Goal: Task Accomplishment & Management: Manage account settings

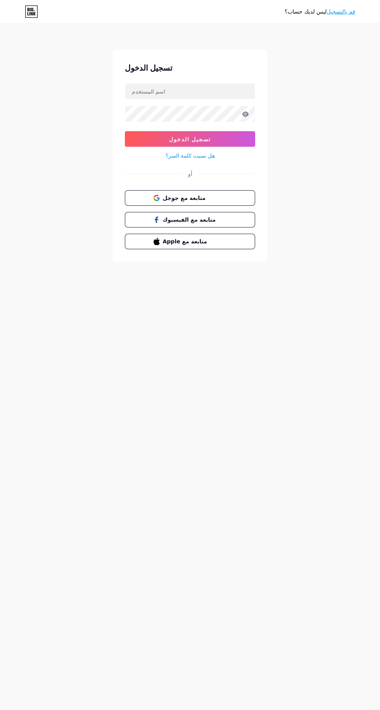
click at [235, 200] on button "متابعة مع جوجل" at bounding box center [190, 198] width 130 height 16
click at [222, 218] on span "متابعة مع الفيسبوك" at bounding box center [195, 220] width 64 height 8
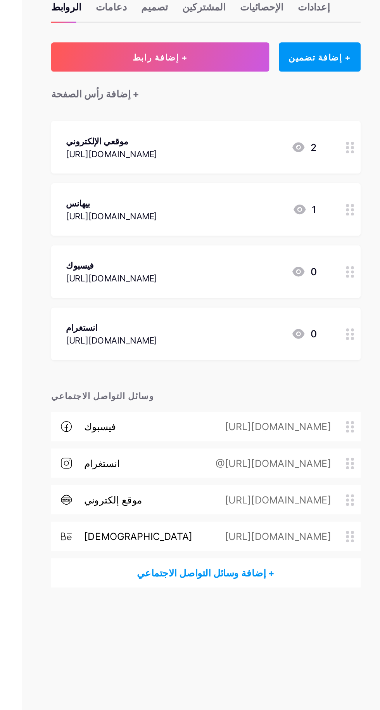
click at [358, 260] on div at bounding box center [361, 257] width 13 height 33
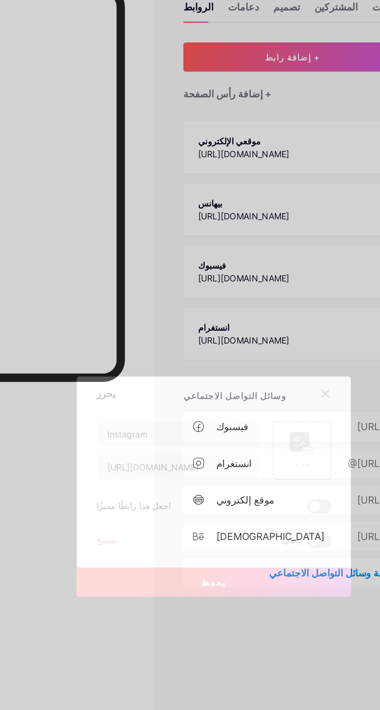
click at [261, 298] on icon at bounding box center [261, 296] width 4 height 4
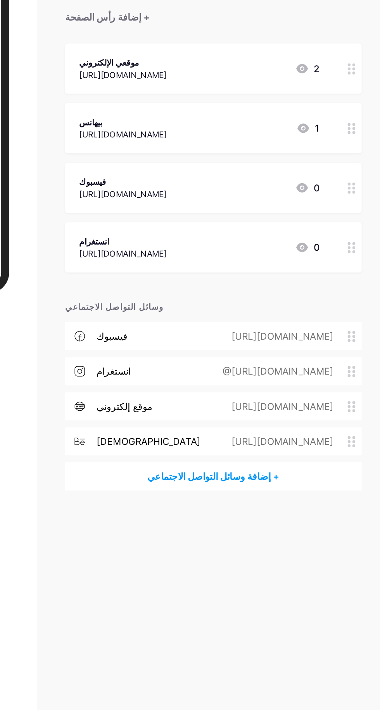
click at [238, 259] on font "[URL][DOMAIN_NAME]" at bounding box center [209, 261] width 58 height 7
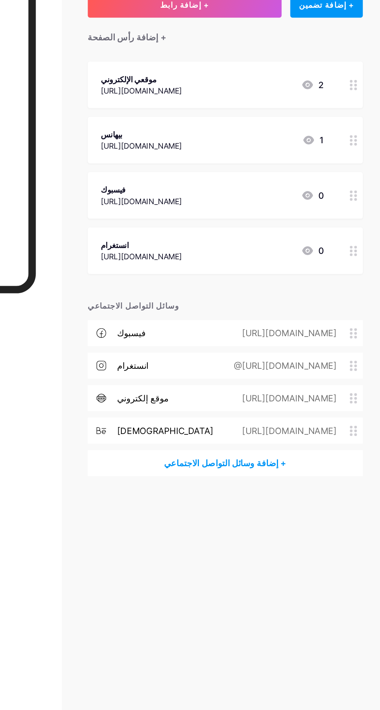
click at [354, 257] on div "انستغرام [URL][DOMAIN_NAME] 0" at bounding box center [269, 257] width 197 height 33
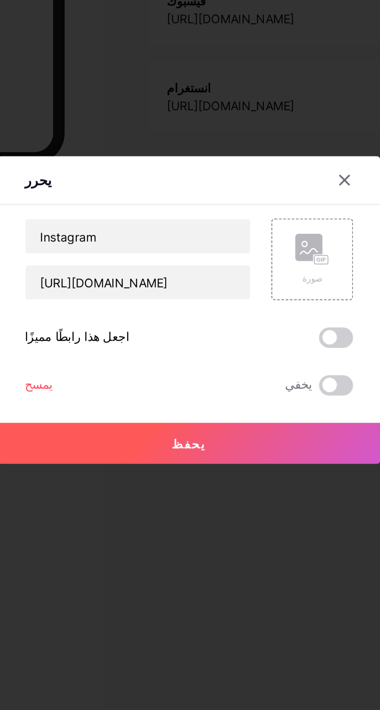
click at [122, 392] on font "يمسح" at bounding box center [121, 388] width 13 height 7
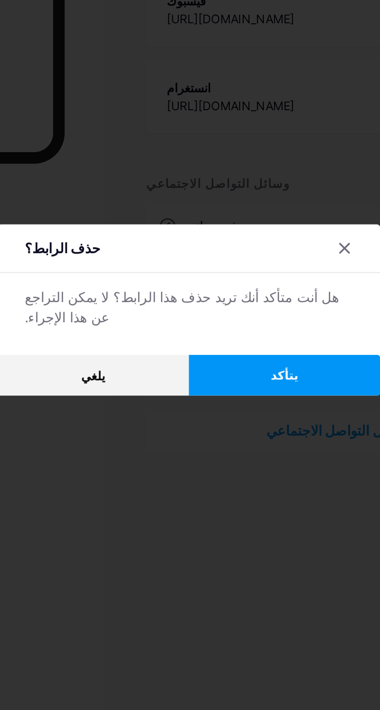
click at [260, 394] on button "يتأكد" at bounding box center [233, 384] width 87 height 19
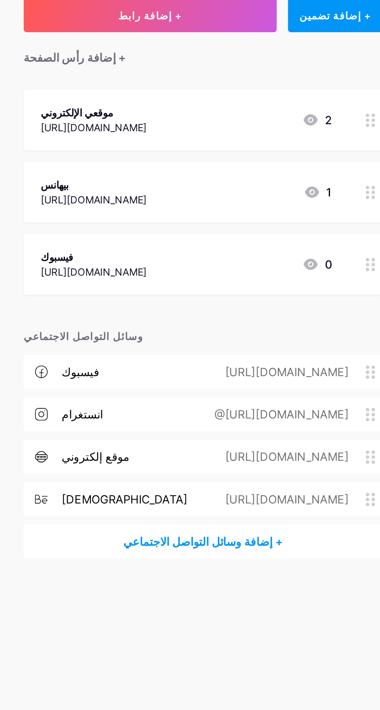
click at [296, 304] on div "@[URL][DOMAIN_NAME]" at bounding box center [310, 300] width 95 height 9
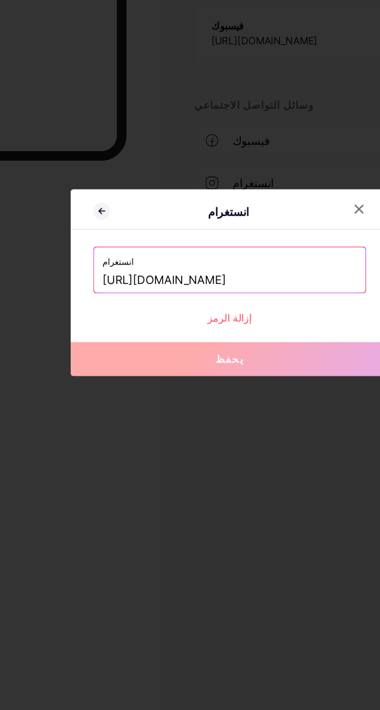
click at [260, 318] on icon at bounding box center [261, 315] width 6 height 6
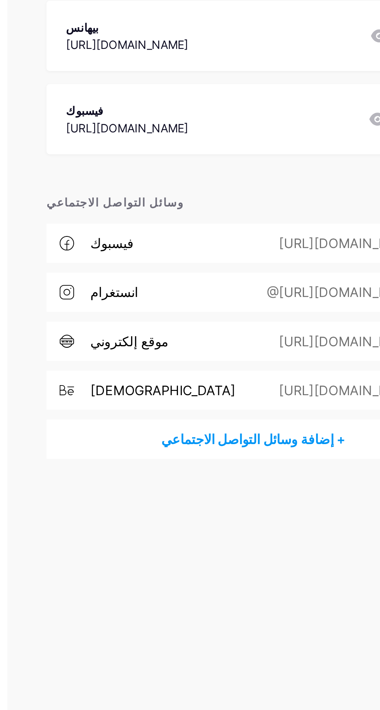
click at [282, 278] on font "[URL][DOMAIN_NAME]" at bounding box center [315, 277] width 68 height 8
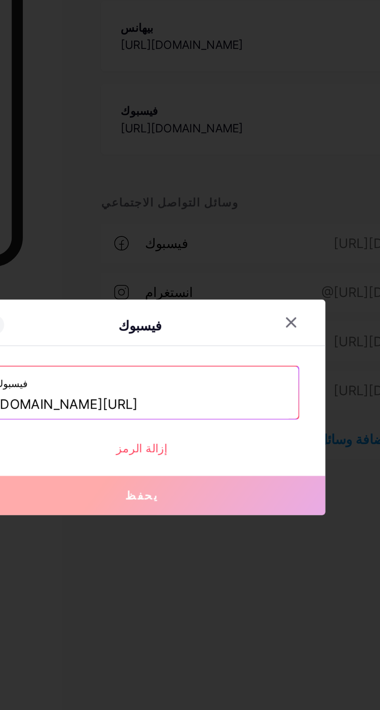
click at [195, 377] on font "إزالة الرمز" at bounding box center [190, 374] width 24 height 7
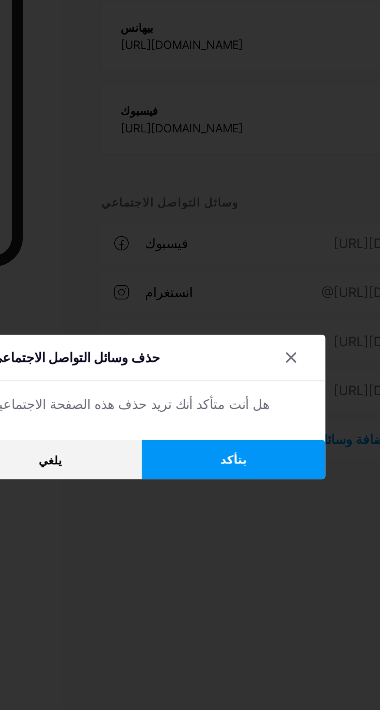
click at [261, 334] on icon at bounding box center [261, 331] width 4 height 4
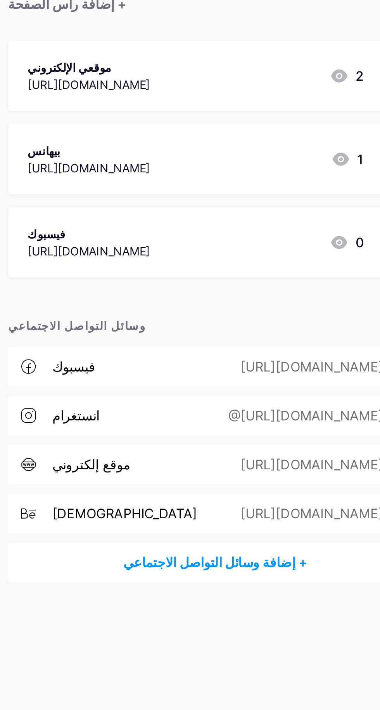
click at [306, 218] on div "فيسبوك [URL][DOMAIN_NAME] 0" at bounding box center [260, 218] width 160 height 18
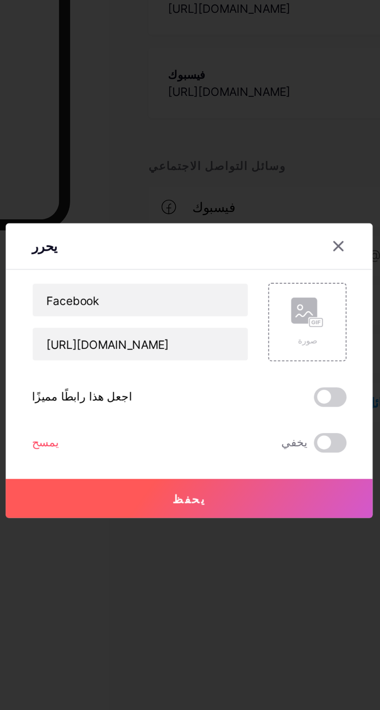
click at [121, 392] on font "يمسح" at bounding box center [121, 388] width 13 height 7
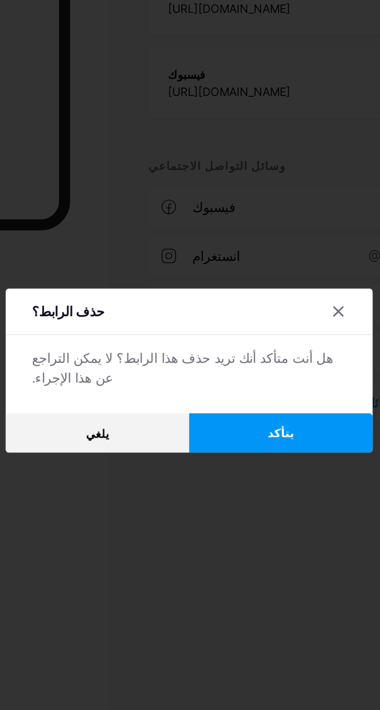
click at [251, 394] on button "يتأكد" at bounding box center [233, 384] width 87 height 19
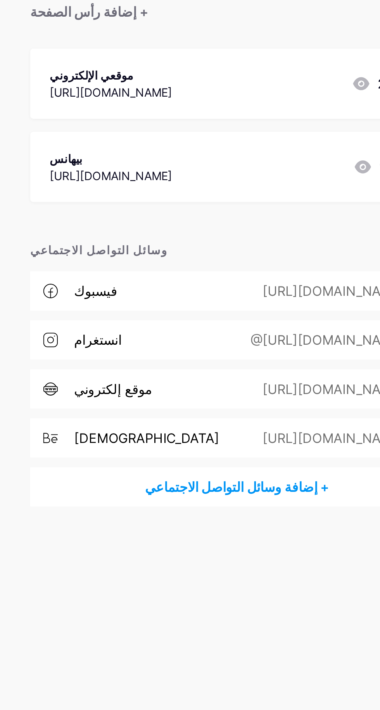
click at [209, 133] on font "موقعي الإلكتروني" at bounding box center [200, 135] width 40 height 7
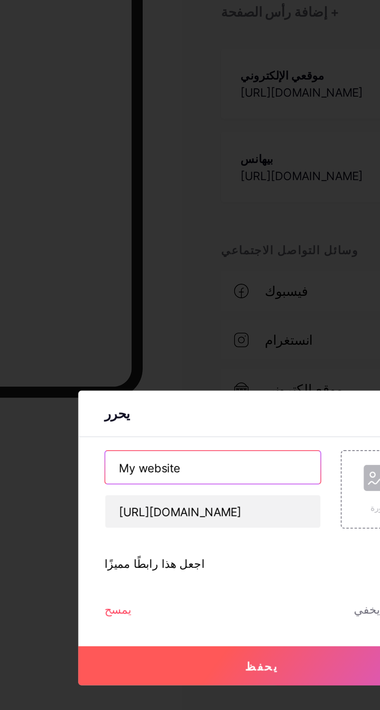
click at [176, 329] on input "My website" at bounding box center [167, 321] width 102 height 16
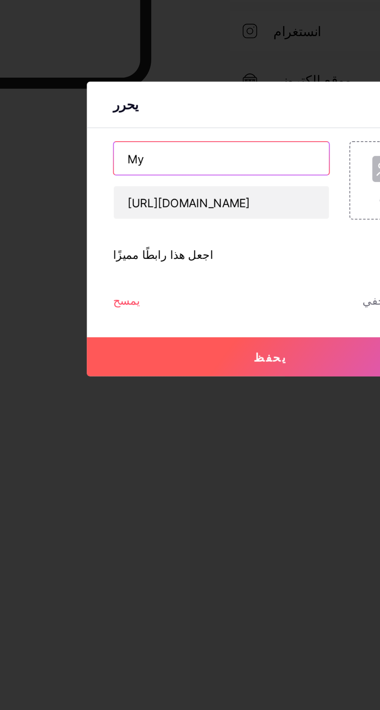
type input "M"
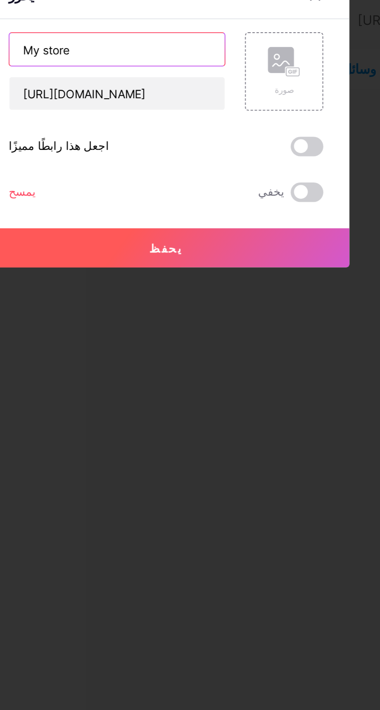
type input "My store"
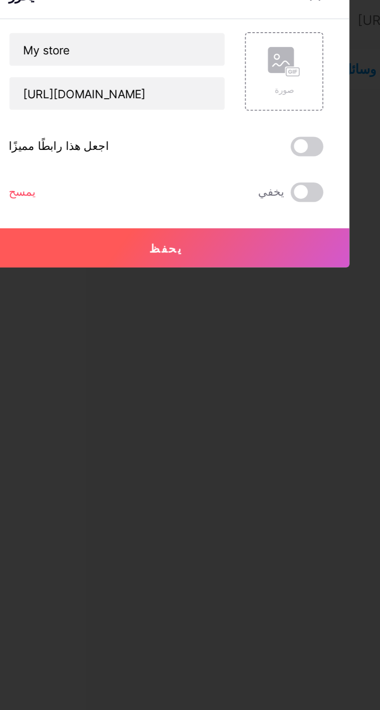
click at [260, 372] on span at bounding box center [257, 367] width 16 height 9
click at [249, 369] on input "checkbox" at bounding box center [249, 369] width 0 height 0
click at [216, 425] on button "يحفظ" at bounding box center [190, 415] width 175 height 19
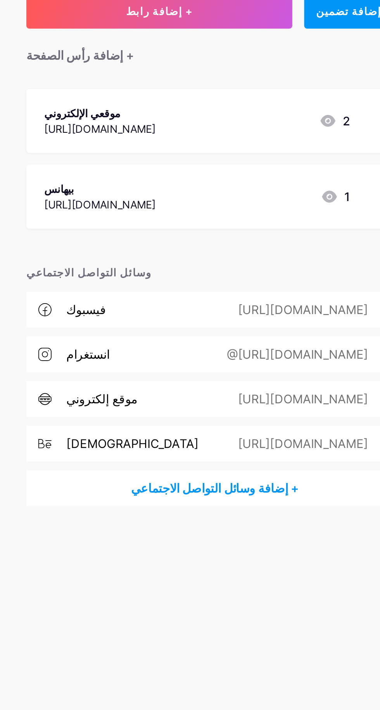
click at [211, 106] on font "+ إضافة رأس الصفحة" at bounding box center [199, 105] width 56 height 8
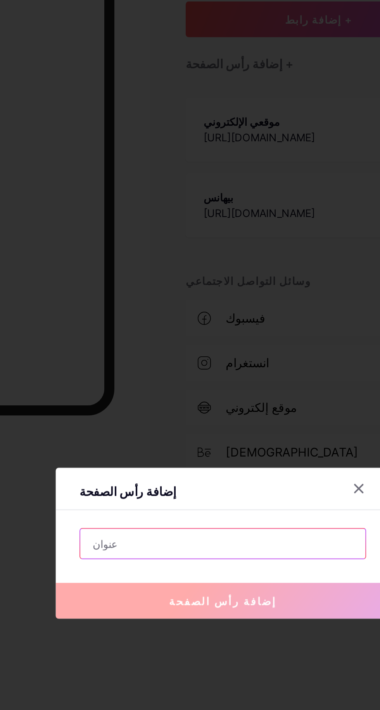
click at [216, 363] on input "text" at bounding box center [190, 355] width 149 height 16
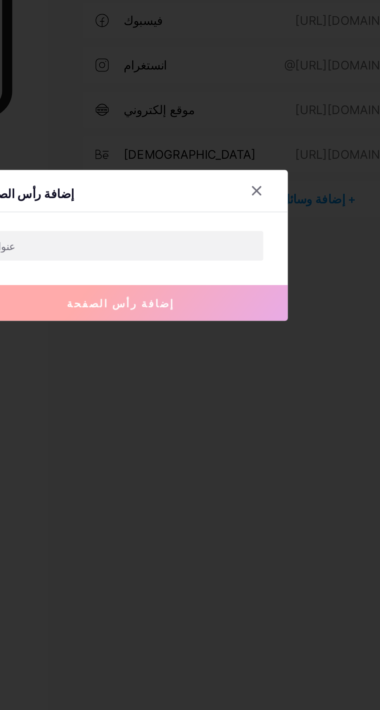
click at [263, 329] on icon at bounding box center [261, 326] width 6 height 6
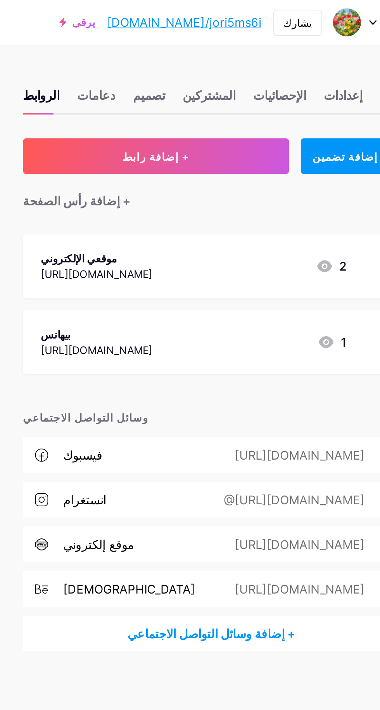
click at [286, 78] on button "+ إضافة رابط" at bounding box center [240, 81] width 139 height 19
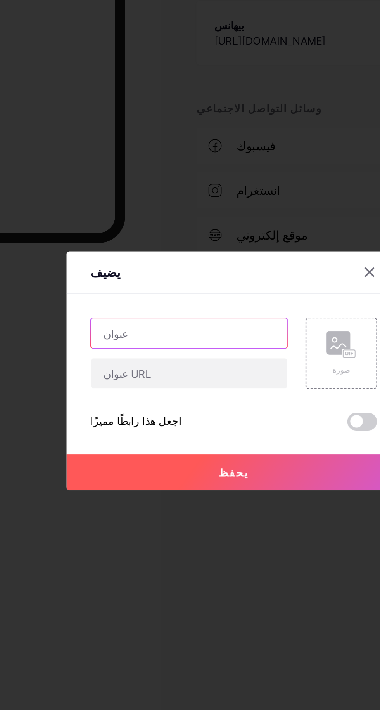
click at [182, 343] on input "text" at bounding box center [167, 335] width 102 height 16
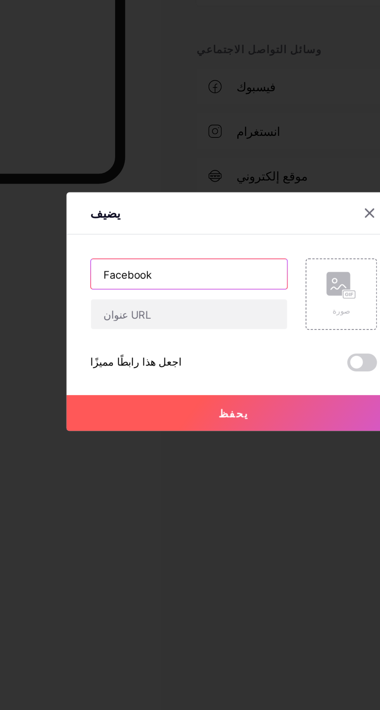
type input "Facebook"
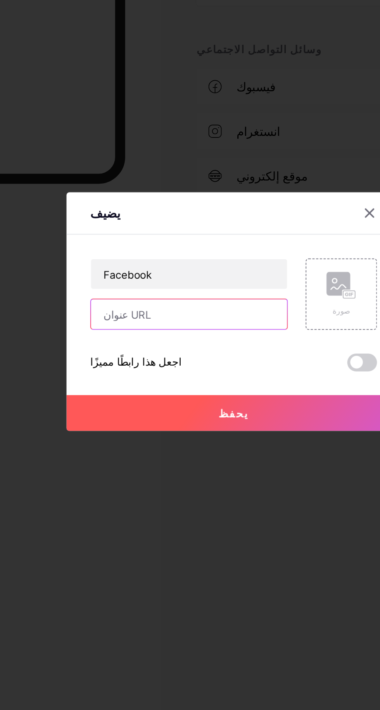
click at [188, 364] on input "text" at bounding box center [167, 356] width 102 height 16
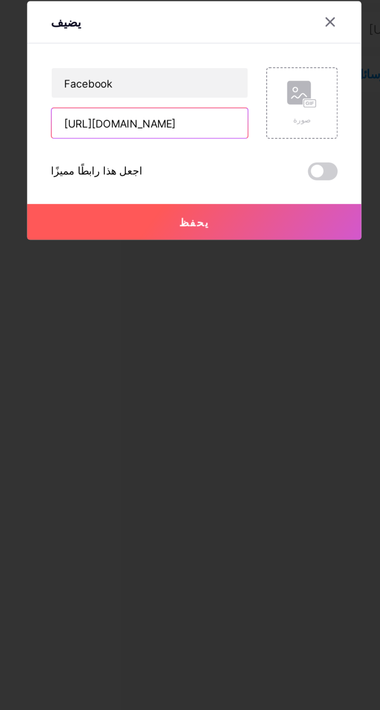
type input "[URL][DOMAIN_NAME]"
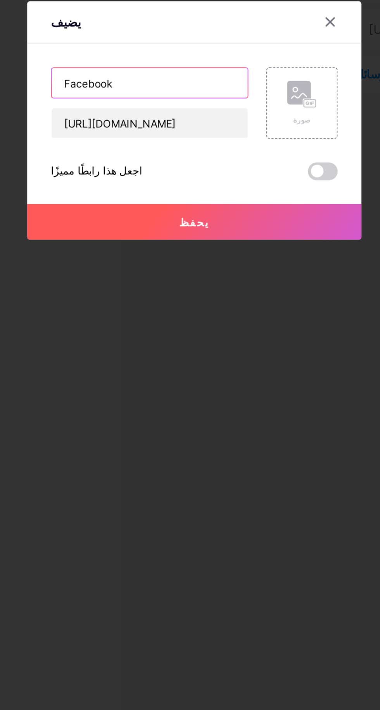
click at [201, 343] on input "Facebook" at bounding box center [167, 335] width 102 height 16
type input "F"
type input "ف"
type input "Facebook"
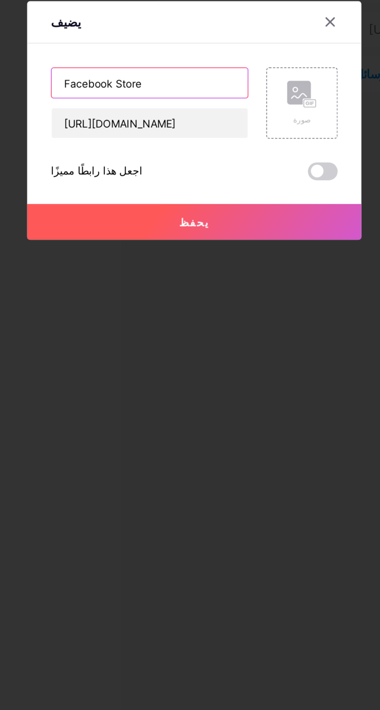
type input "Facebook Store"
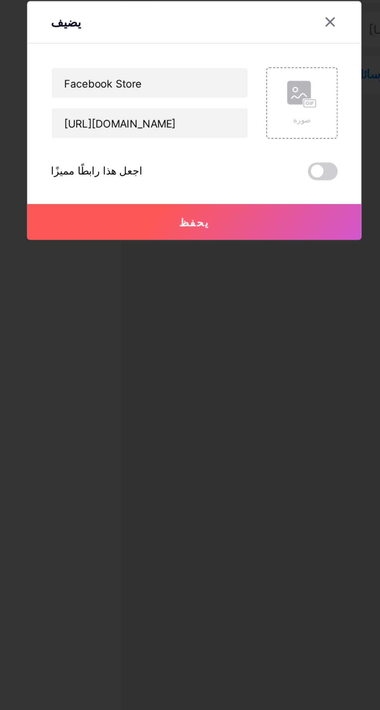
click at [254, 386] on span at bounding box center [257, 381] width 16 height 9
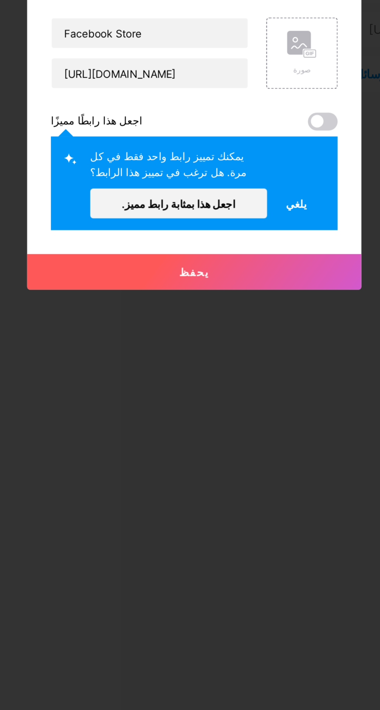
click at [244, 402] on font "يلغي" at bounding box center [243, 398] width 11 height 7
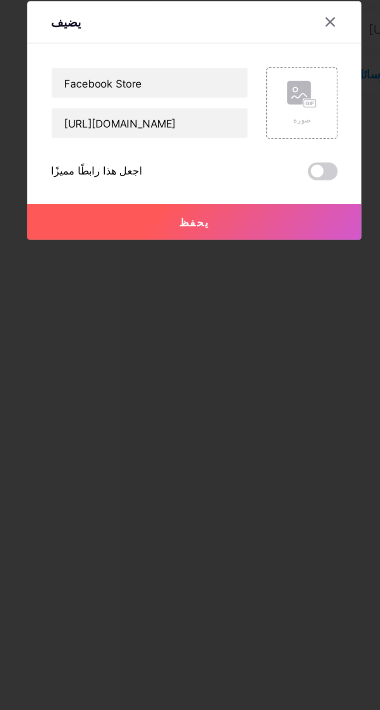
click at [237, 417] on button "يحفظ" at bounding box center [190, 407] width 175 height 19
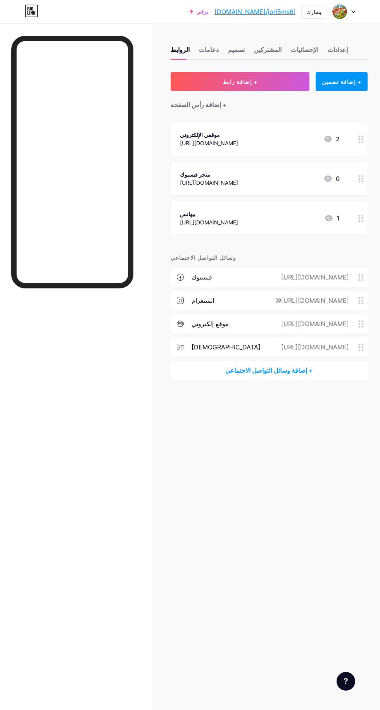
click at [246, 84] on font "+ إضافة رابط" at bounding box center [240, 81] width 35 height 7
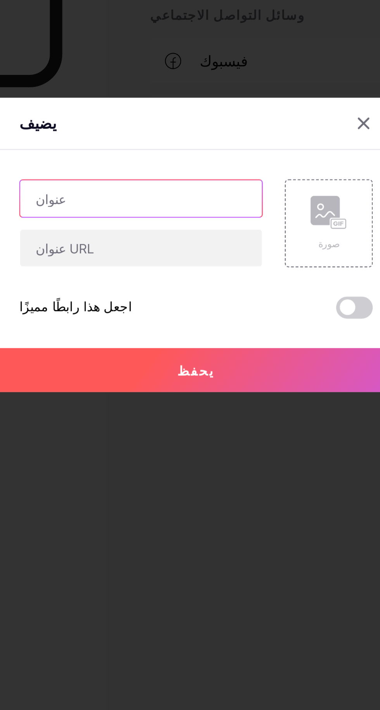
click at [201, 343] on input "text" at bounding box center [167, 335] width 102 height 16
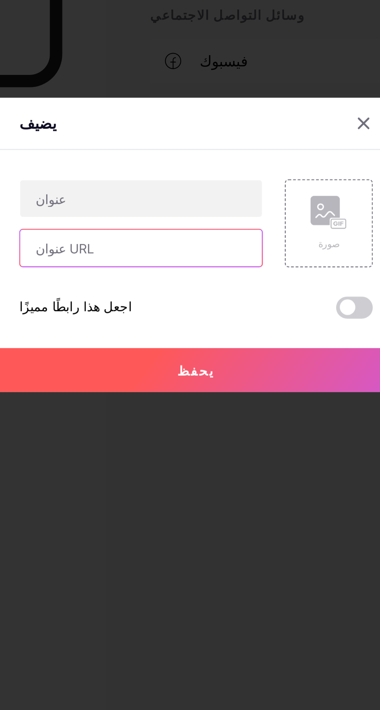
click at [192, 364] on input "text" at bounding box center [167, 356] width 102 height 16
type input "[URL][DOMAIN_NAME]"
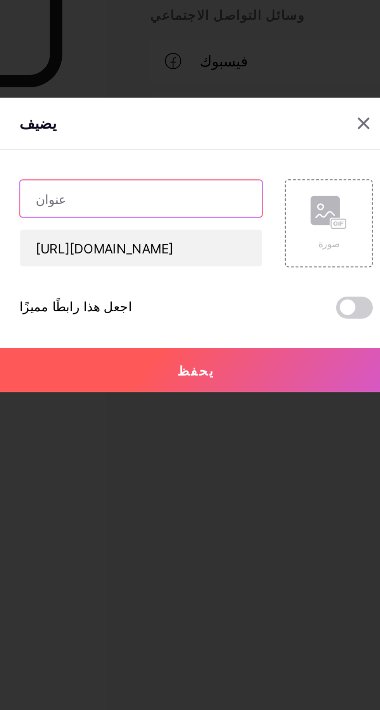
click at [194, 343] on input "text" at bounding box center [167, 335] width 102 height 16
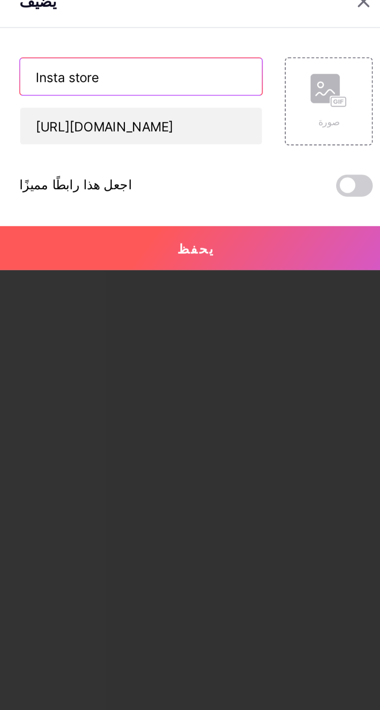
type input "Insta store"
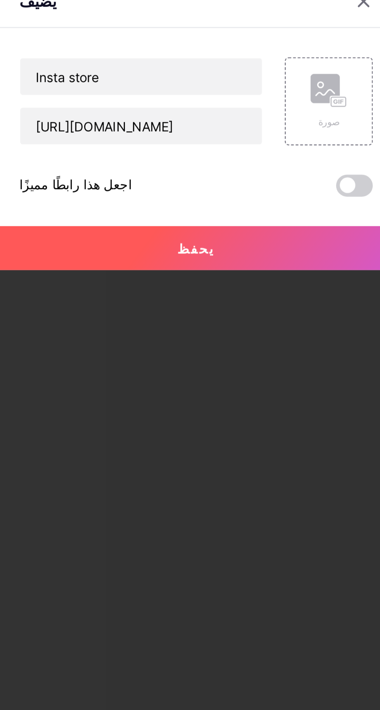
click at [241, 417] on button "يحفظ" at bounding box center [190, 407] width 175 height 19
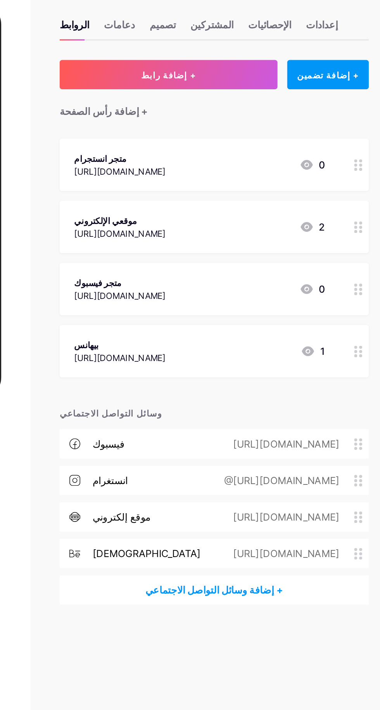
click at [308, 289] on div "+ إضافة رابط + إضافة تضمين + إضافة رأس الصفحة متجر انستجرام [URL][DOMAIN_NAME] …" at bounding box center [269, 245] width 197 height 347
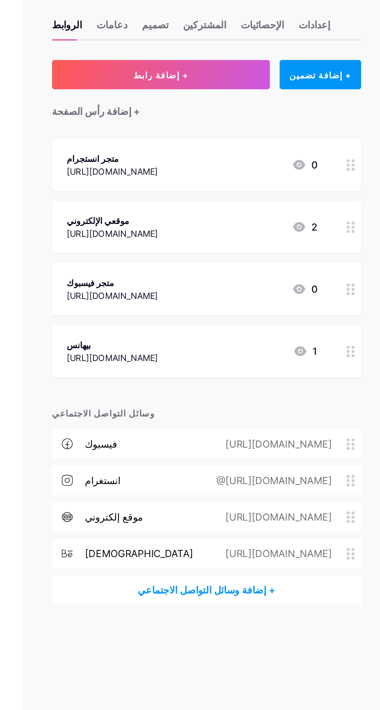
click at [368, 293] on div "الروابط دعامات تصميم المشتركين الإحصائيات إعدادات + إضافة رابط + إضافة تضمين + …" at bounding box center [190, 240] width 380 height 435
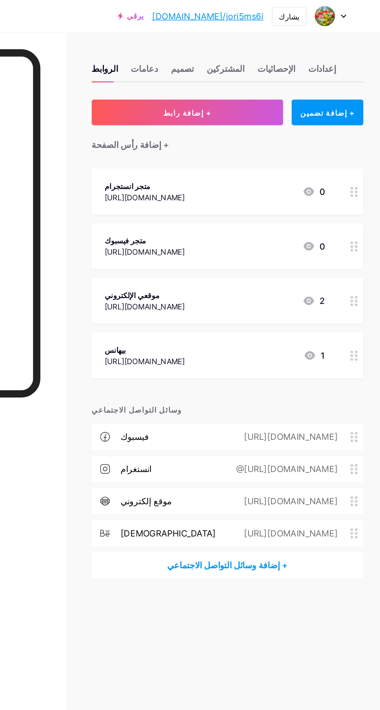
click at [328, 48] on font "إعدادات" at bounding box center [338, 50] width 20 height 8
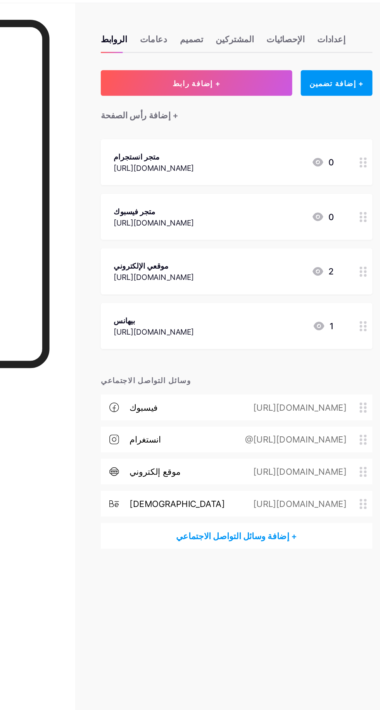
click at [156, 268] on div "الروابط دعامات تصميم المشتركين الإحصائيات إعدادات + إضافة رابط + إضافة تضمين + …" at bounding box center [190, 240] width 380 height 435
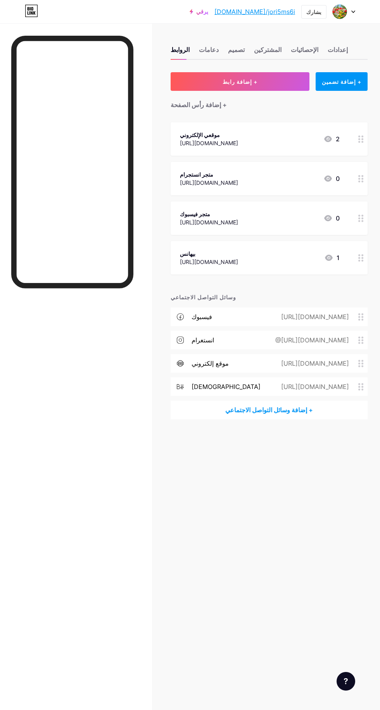
click at [212, 50] on font "دعامات" at bounding box center [209, 50] width 20 height 8
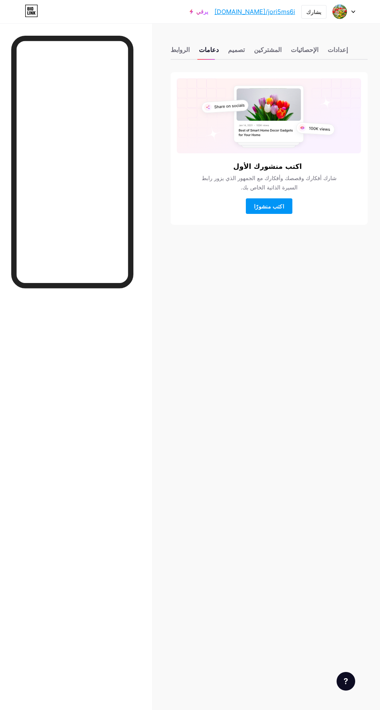
click at [235, 48] on font "تصميم" at bounding box center [236, 50] width 17 height 8
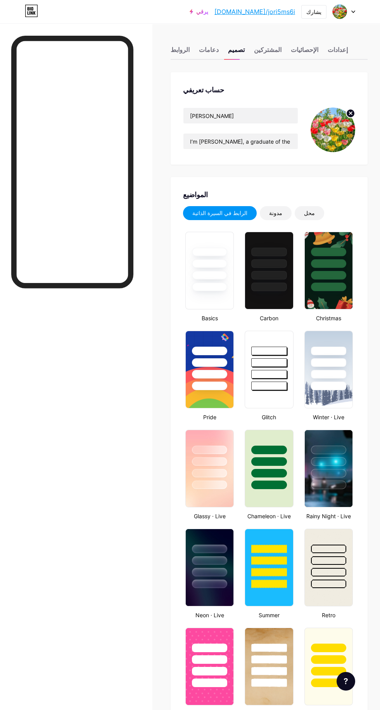
type input "#ffffff"
type input "#000000"
click at [203, 284] on div at bounding box center [209, 286] width 35 height 9
click at [269, 500] on div at bounding box center [269, 468] width 48 height 78
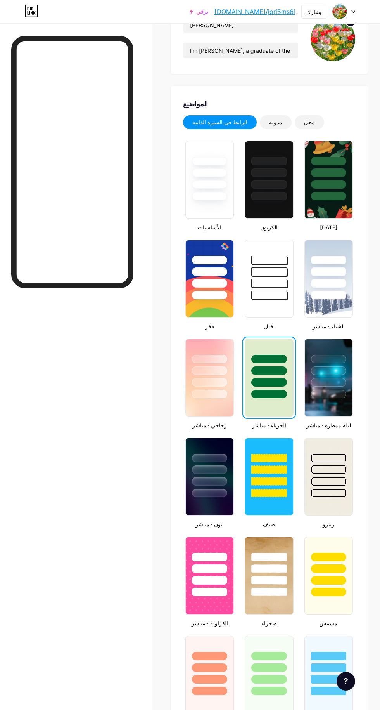
scroll to position [92, 0]
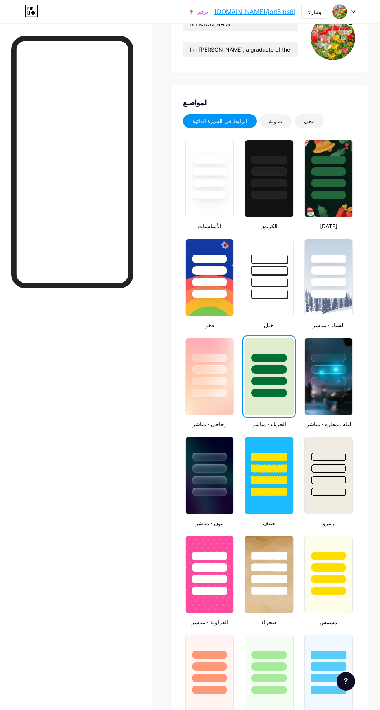
click at [278, 604] on img at bounding box center [269, 574] width 48 height 77
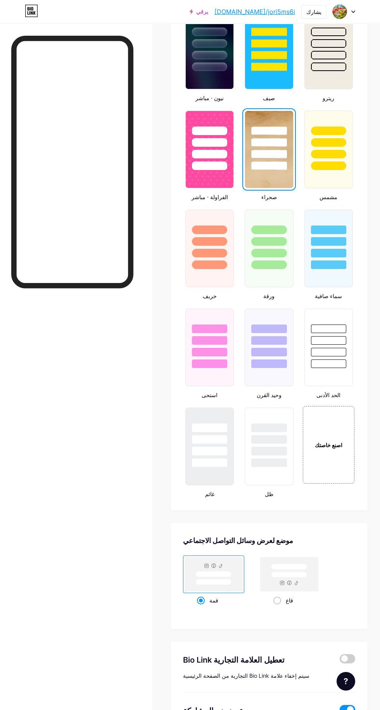
scroll to position [537, 0]
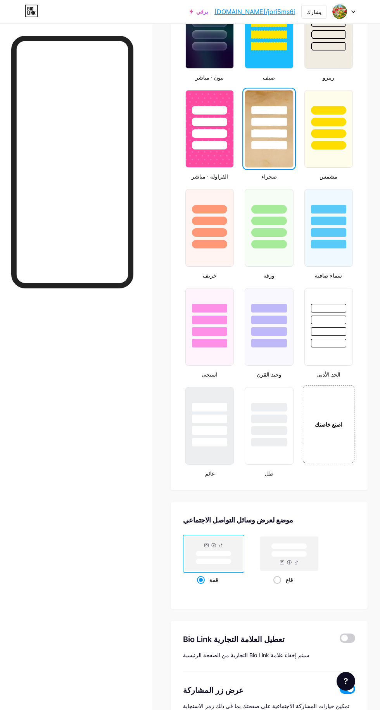
click at [277, 589] on input "قاع" at bounding box center [276, 589] width 5 height 5
radio input "true"
click at [280, 575] on div "قاع" at bounding box center [290, 579] width 32 height 14
click at [279, 587] on input "قاع" at bounding box center [276, 589] width 5 height 5
click at [345, 638] on span at bounding box center [348, 637] width 16 height 9
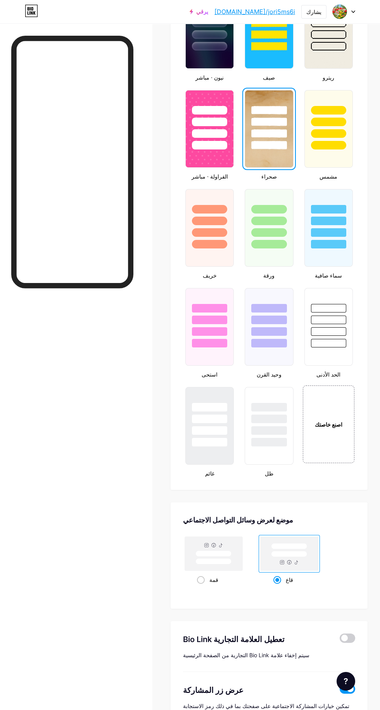
click at [340, 640] on input "checkbox" at bounding box center [340, 640] width 0 height 0
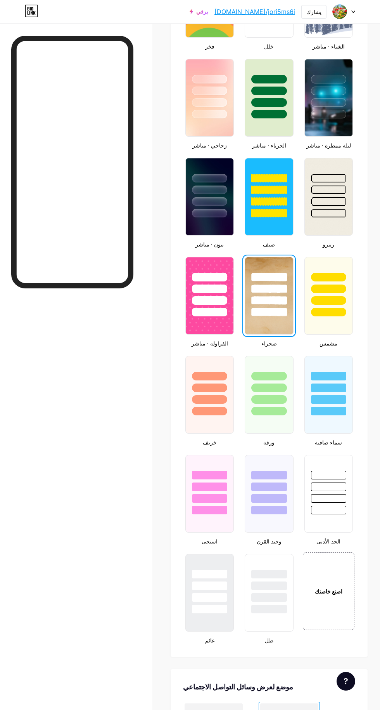
scroll to position [365, 0]
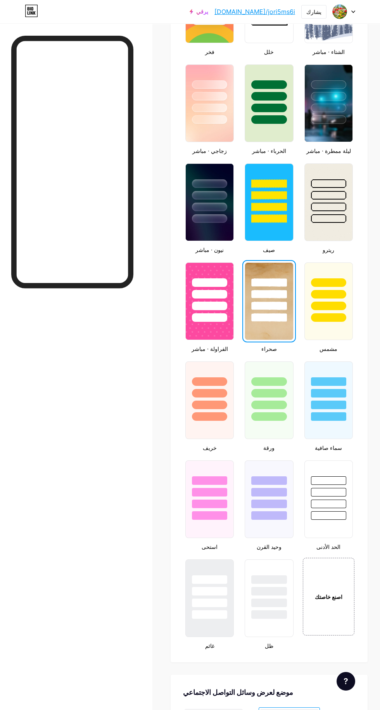
click at [331, 95] on div at bounding box center [328, 96] width 35 height 9
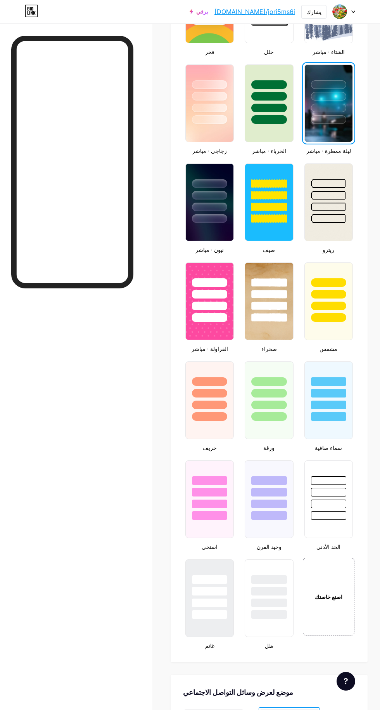
click at [344, 185] on div at bounding box center [328, 183] width 35 height 9
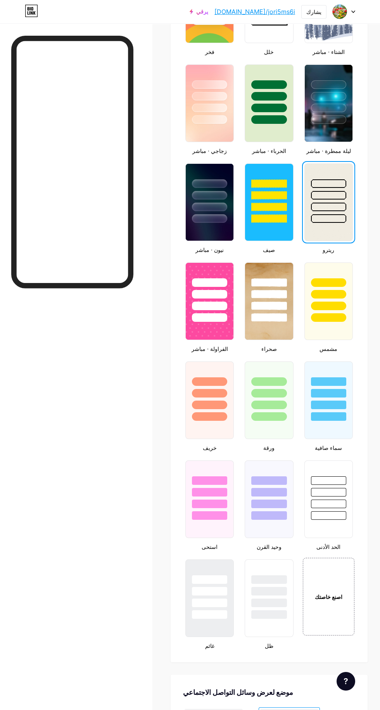
click at [275, 303] on div at bounding box center [268, 305] width 35 height 9
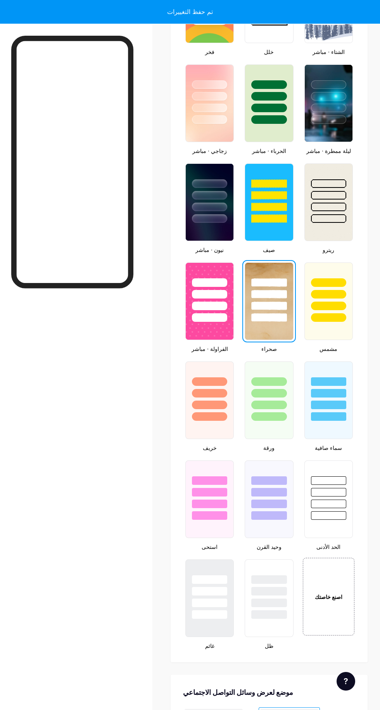
click at [335, 294] on div at bounding box center [328, 294] width 35 height 9
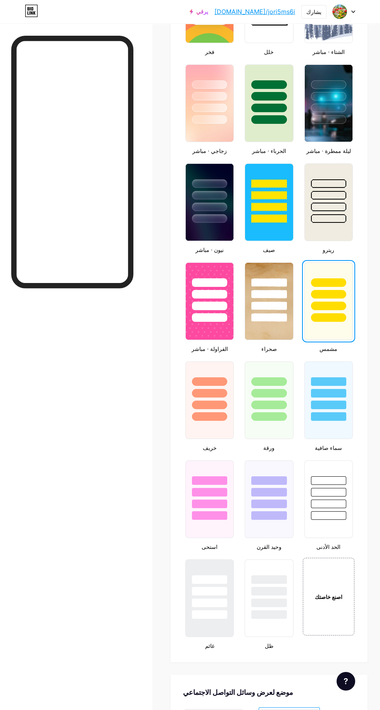
click at [264, 295] on div at bounding box center [268, 294] width 35 height 9
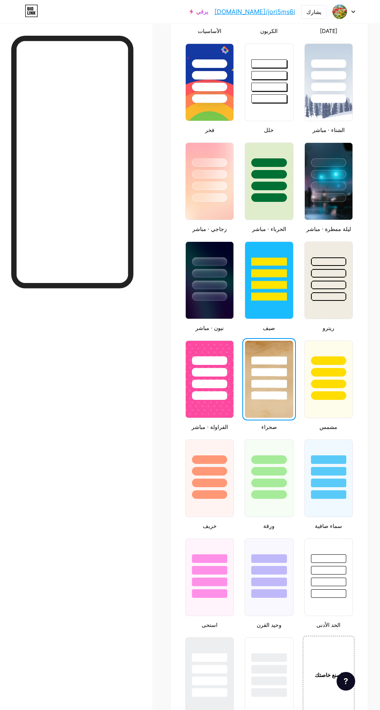
scroll to position [0, 0]
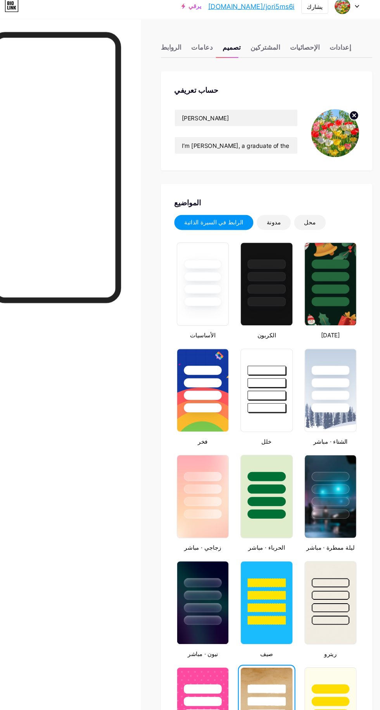
click at [334, 49] on font "إعدادات" at bounding box center [338, 50] width 20 height 8
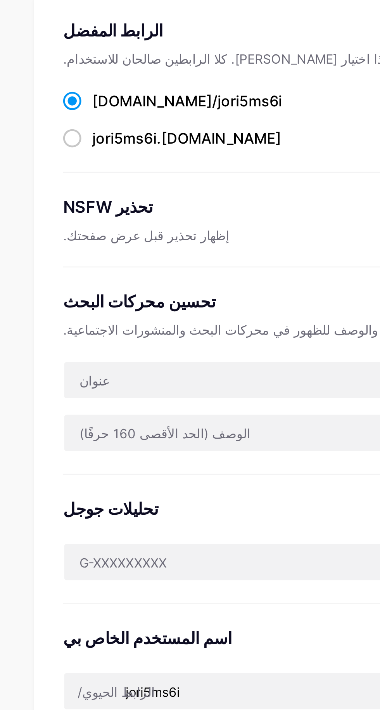
click at [186, 136] on span at bounding box center [187, 133] width 8 height 8
click at [196, 137] on input "jori5ms6i .[DOMAIN_NAME]" at bounding box center [198, 139] width 5 height 5
radio input "true"
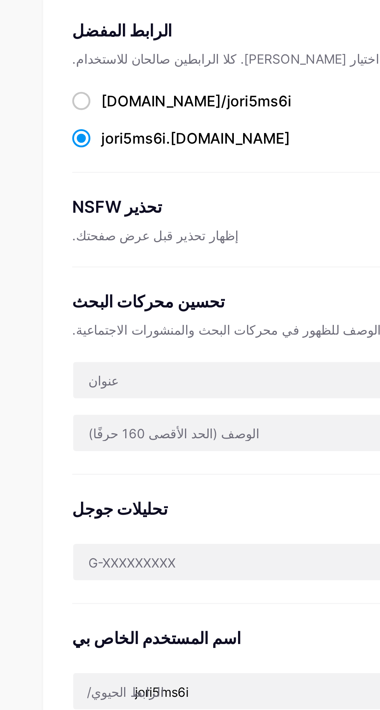
click at [187, 119] on span at bounding box center [187, 117] width 8 height 8
click at [196, 121] on input "[DOMAIN_NAME]/jori5ms6i ​" at bounding box center [198, 123] width 5 height 5
radio input "true"
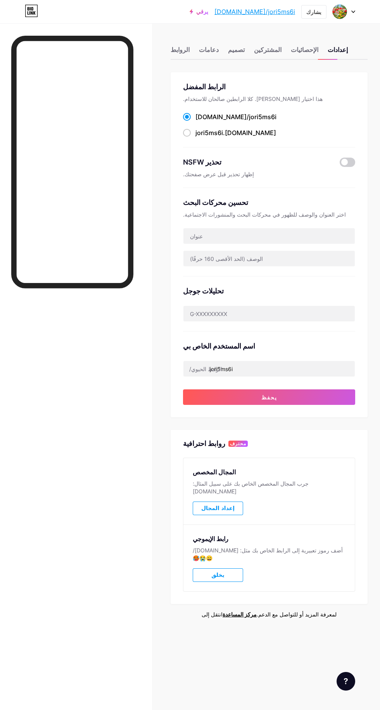
click at [182, 49] on font "الروابط" at bounding box center [180, 50] width 19 height 8
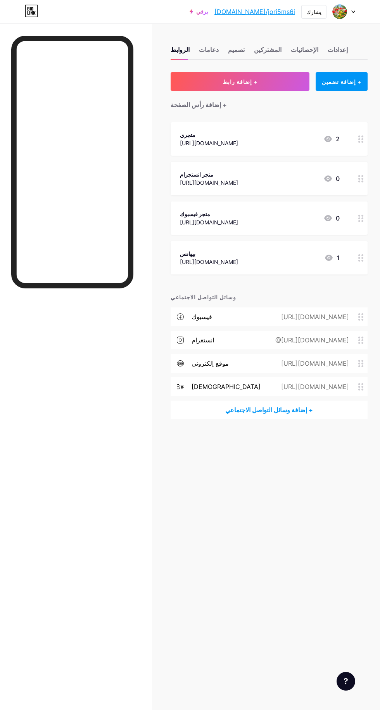
click at [330, 47] on font "إعدادات" at bounding box center [338, 50] width 20 height 8
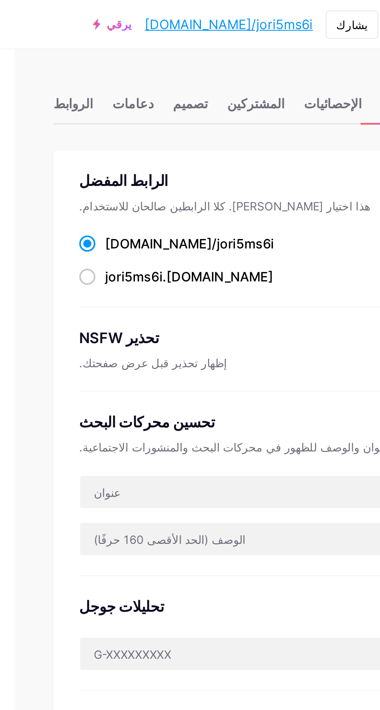
click at [182, 49] on font "الروابط" at bounding box center [180, 50] width 19 height 8
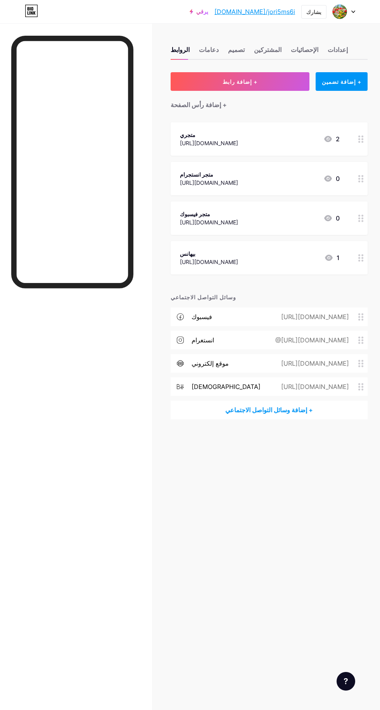
scroll to position [0, 0]
click at [211, 47] on font "دعامات" at bounding box center [209, 50] width 20 height 8
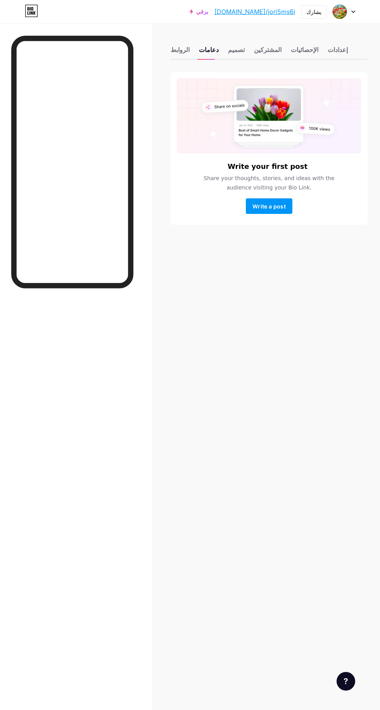
click at [232, 47] on font "تصميم" at bounding box center [236, 50] width 17 height 8
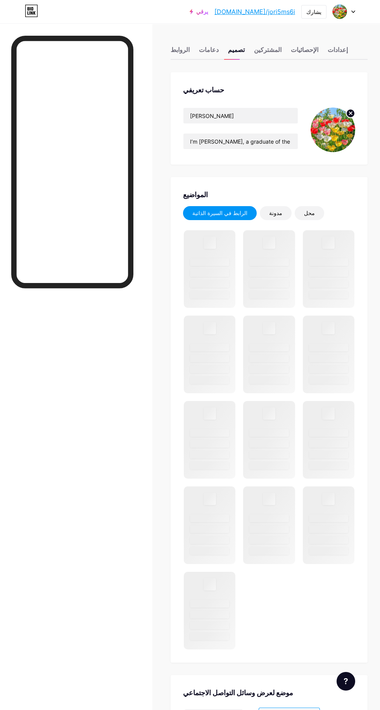
scroll to position [173, 0]
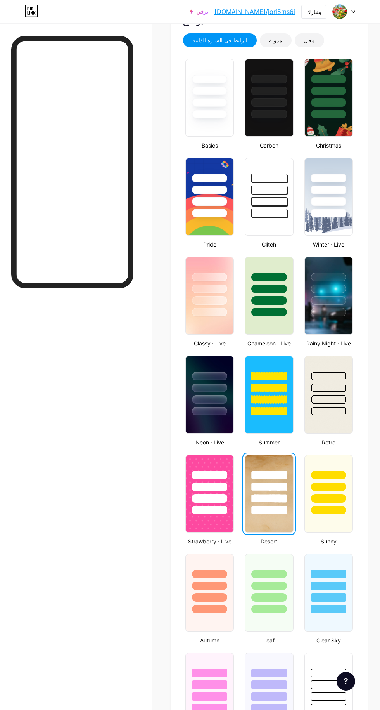
click at [211, 572] on div at bounding box center [209, 574] width 35 height 9
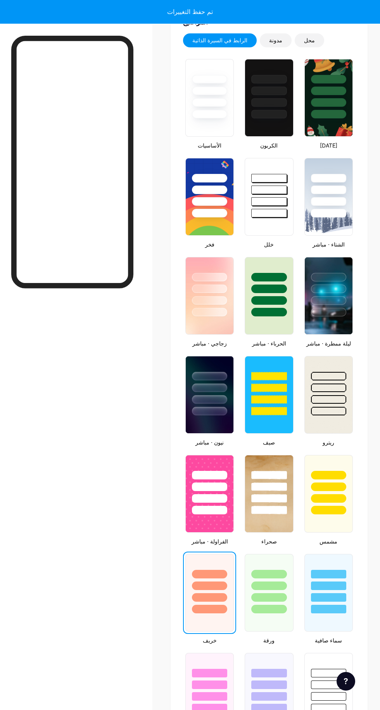
click at [268, 500] on div at bounding box center [268, 498] width 35 height 9
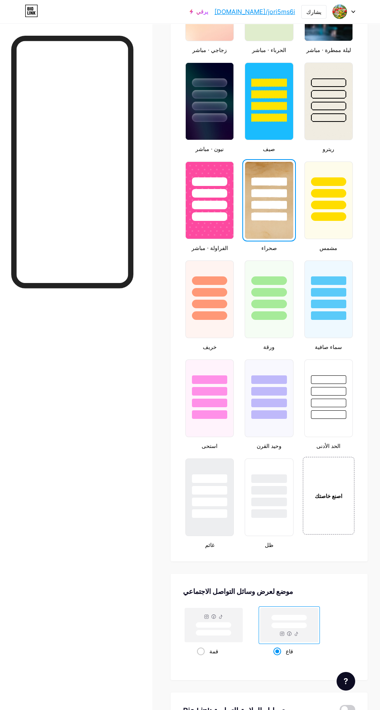
scroll to position [473, 0]
